Goal: Communication & Community: Answer question/provide support

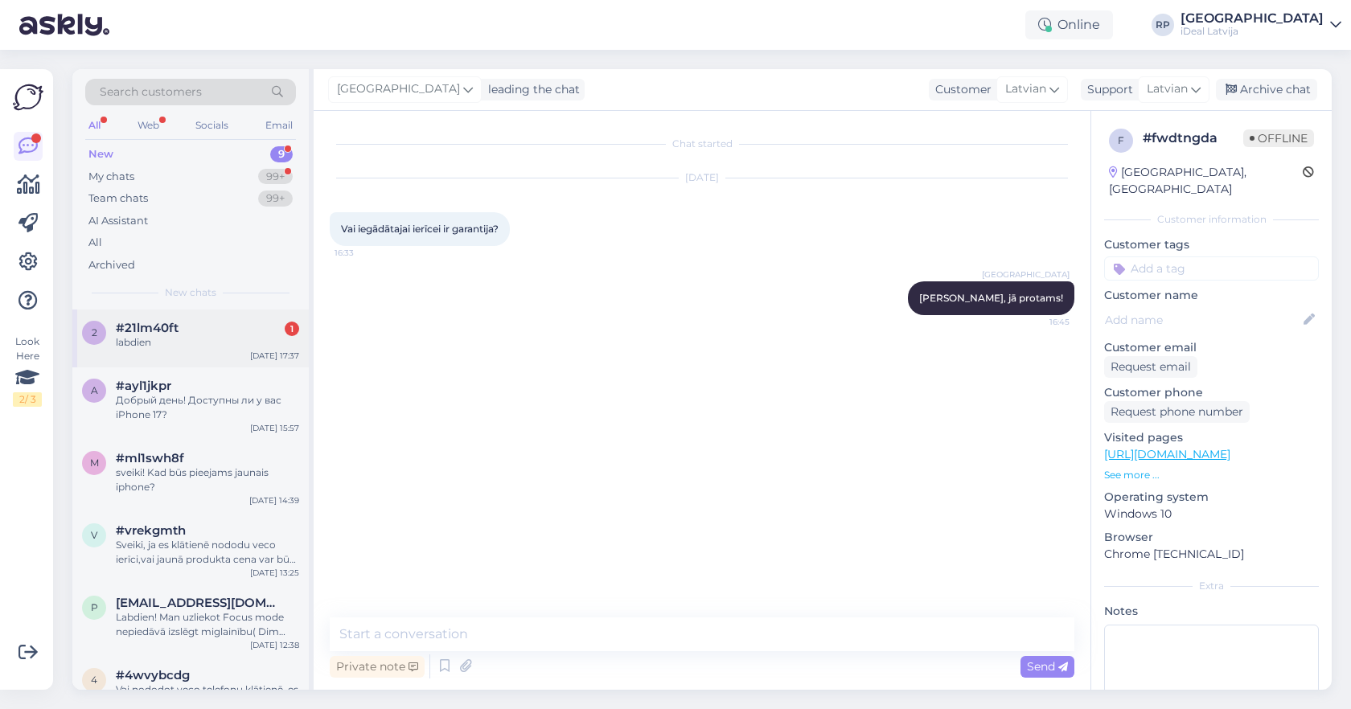
click at [216, 342] on div "labdien" at bounding box center [207, 342] width 183 height 14
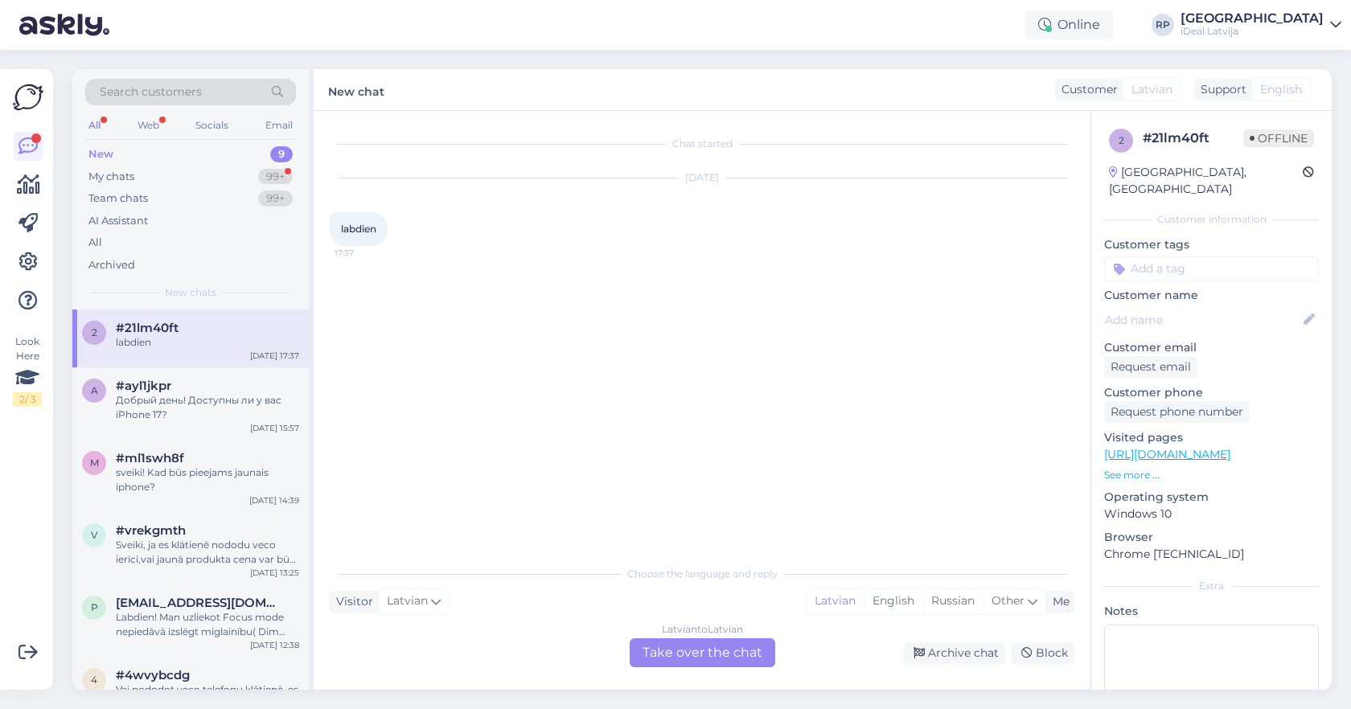
click at [1128, 468] on p "See more ..." at bounding box center [1211, 475] width 215 height 14
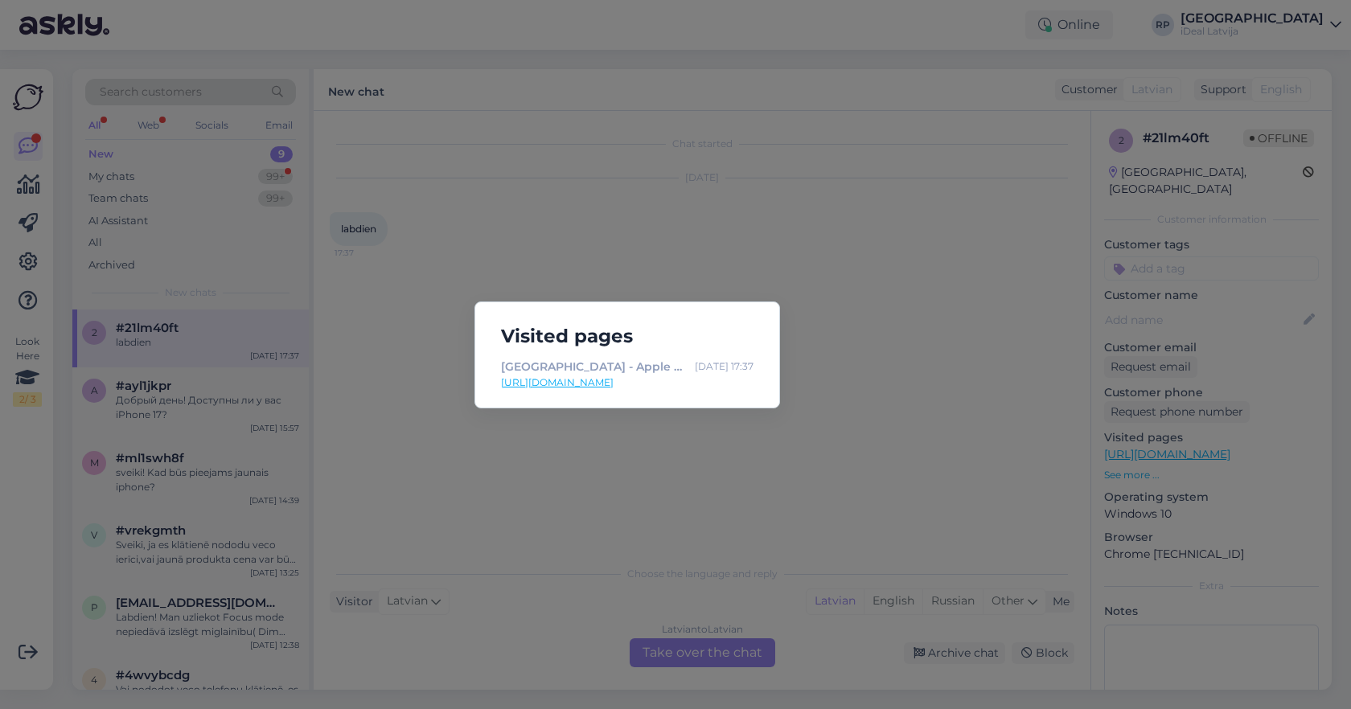
click at [865, 393] on div "Visited pages [GEOGRAPHIC_DATA] - Apple Premium Reseller [DATE] 17:37 [URL][DOM…" at bounding box center [675, 354] width 1351 height 709
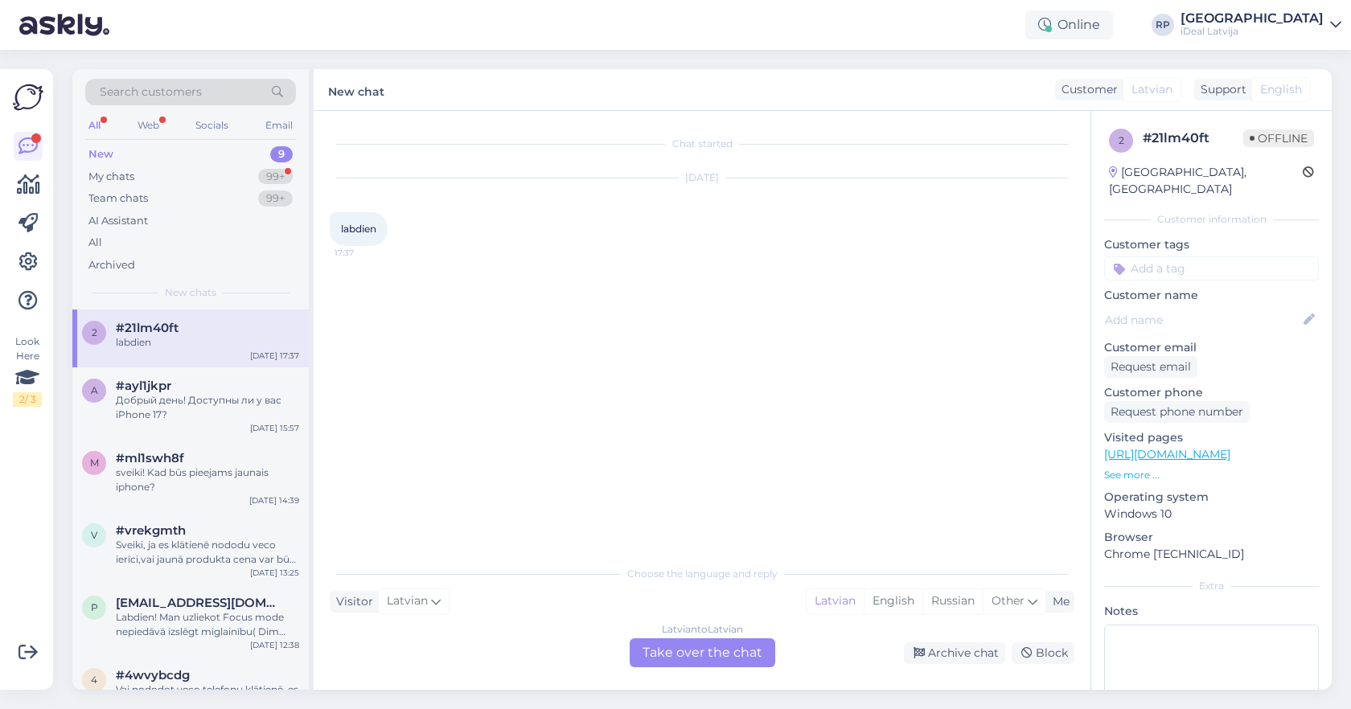
click at [726, 647] on div "Latvian to Latvian Take over the chat" at bounding box center [703, 653] width 146 height 29
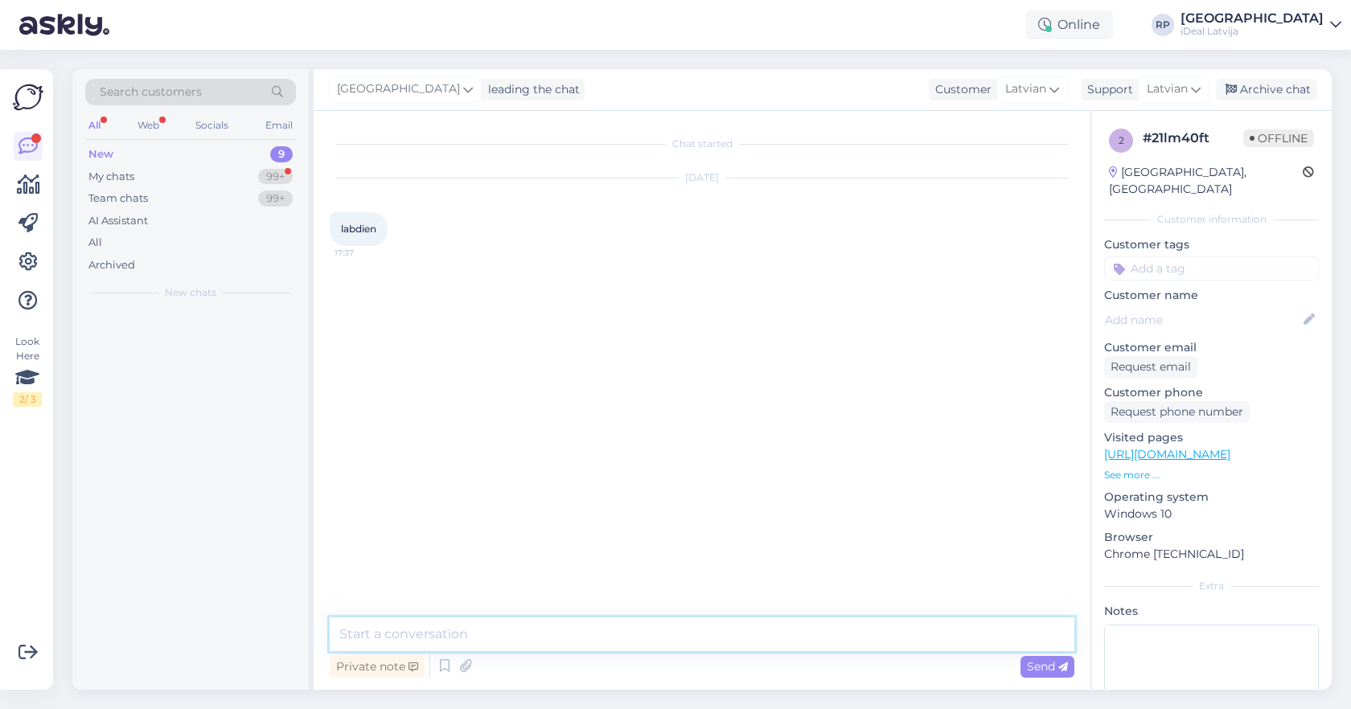
click at [731, 635] on textarea at bounding box center [702, 635] width 745 height 34
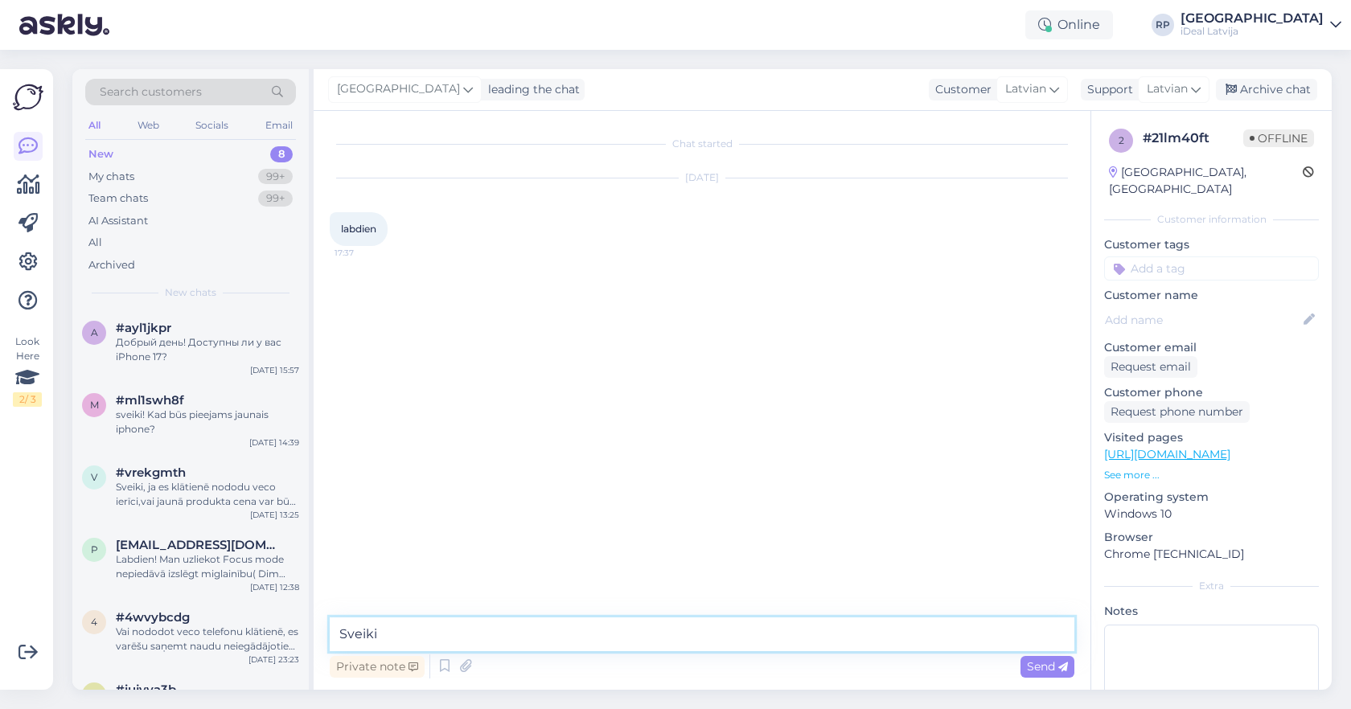
type textarea "Sveiki!"
click at [222, 169] on div "My chats 99+" at bounding box center [190, 177] width 211 height 23
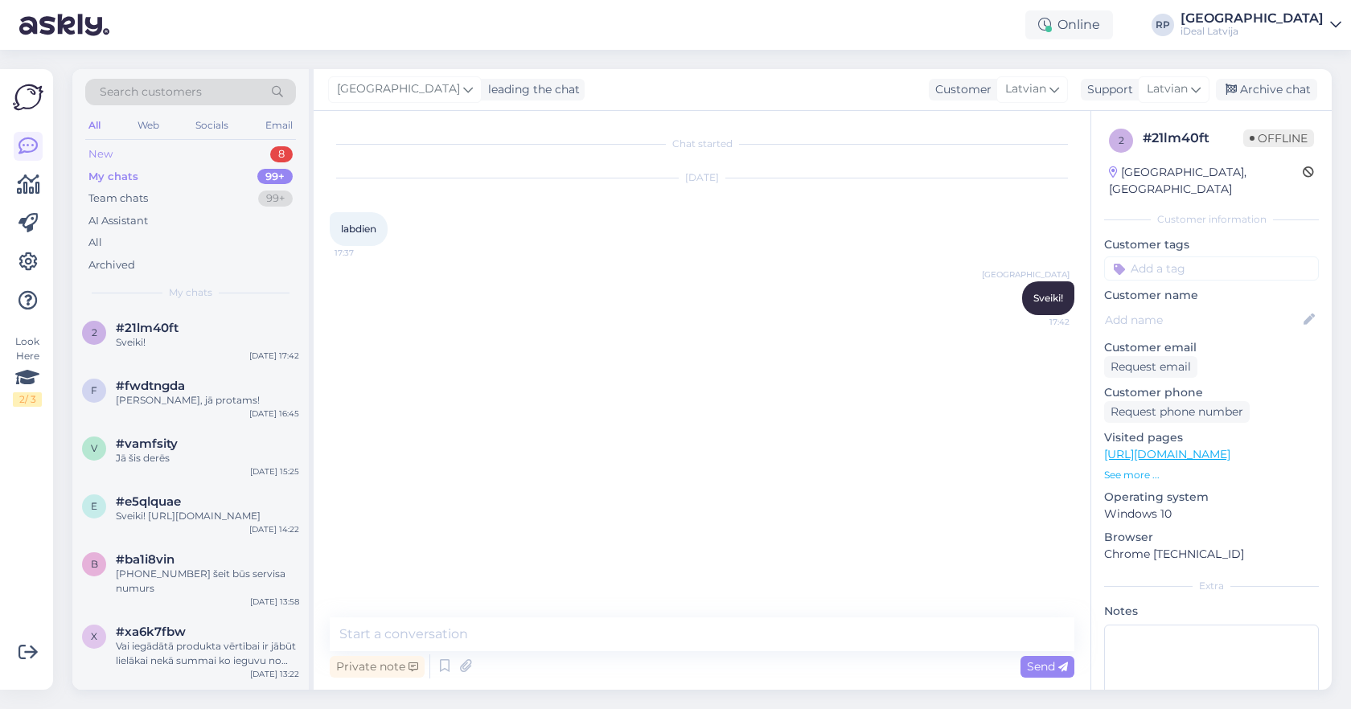
click at [277, 154] on div "8" at bounding box center [281, 154] width 23 height 16
